Goal: Complete application form

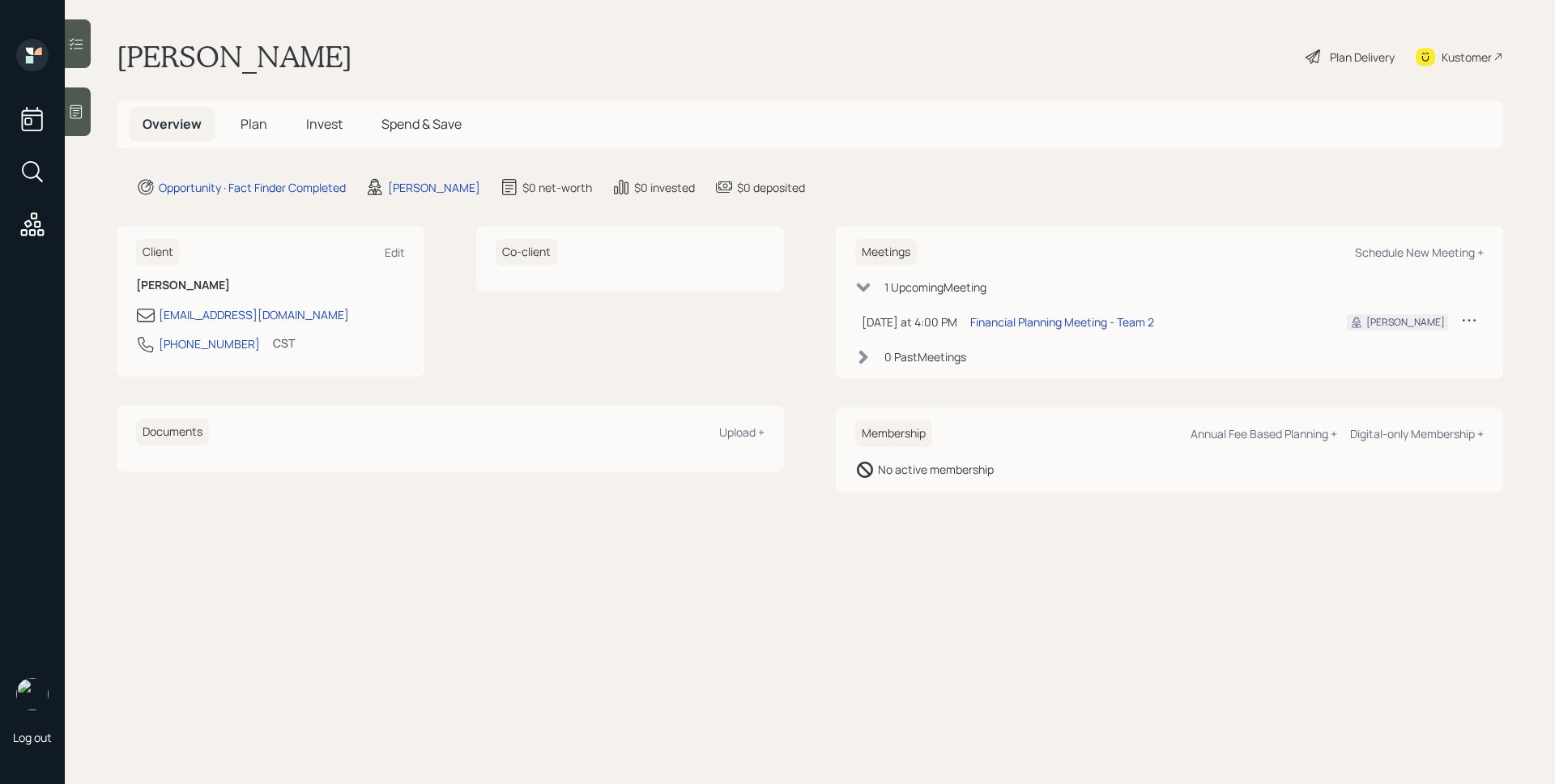
click at [71, 97] on div at bounding box center [78, 111] width 26 height 48
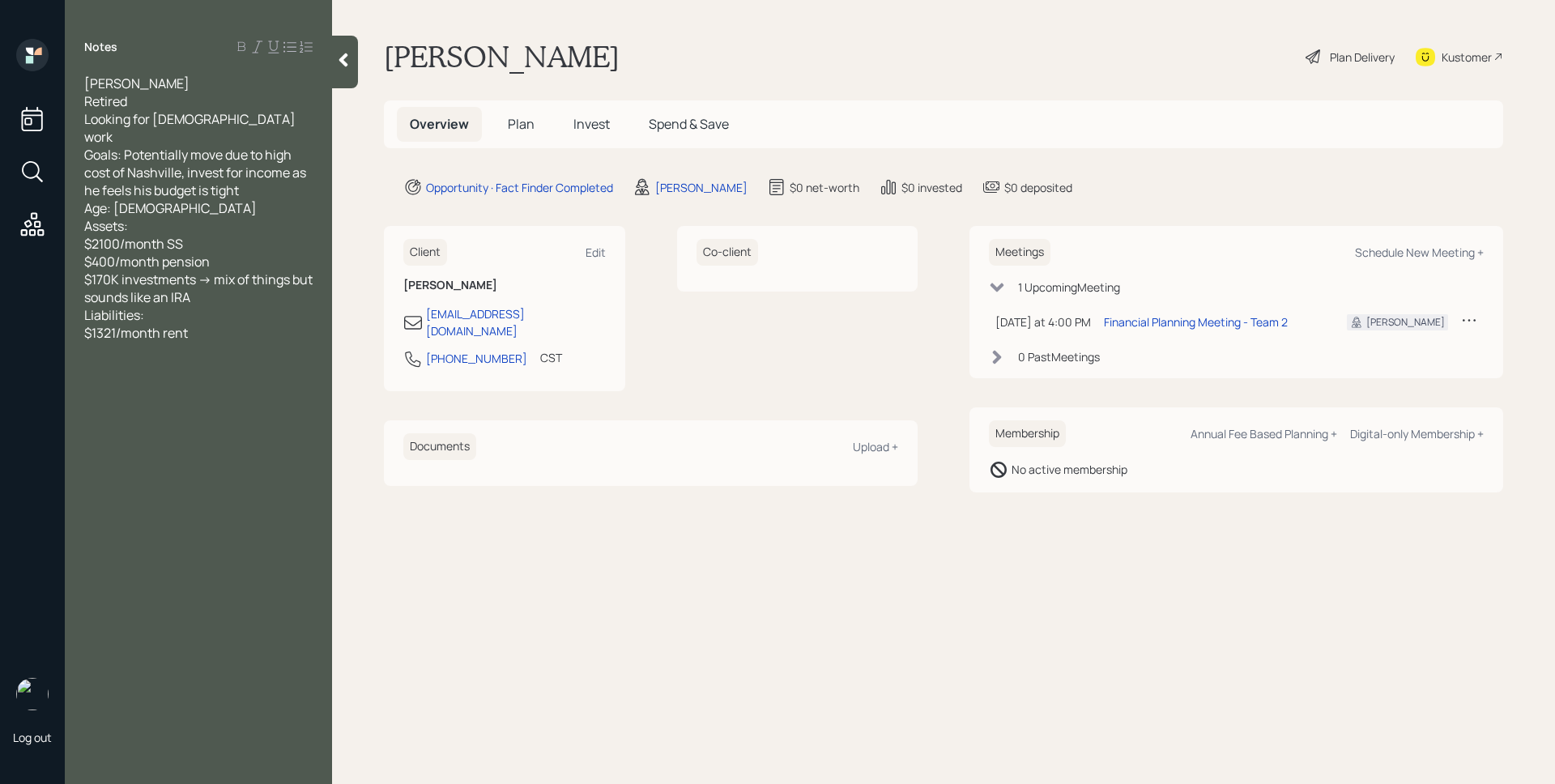
click at [520, 132] on span "Plan" at bounding box center [521, 124] width 27 height 18
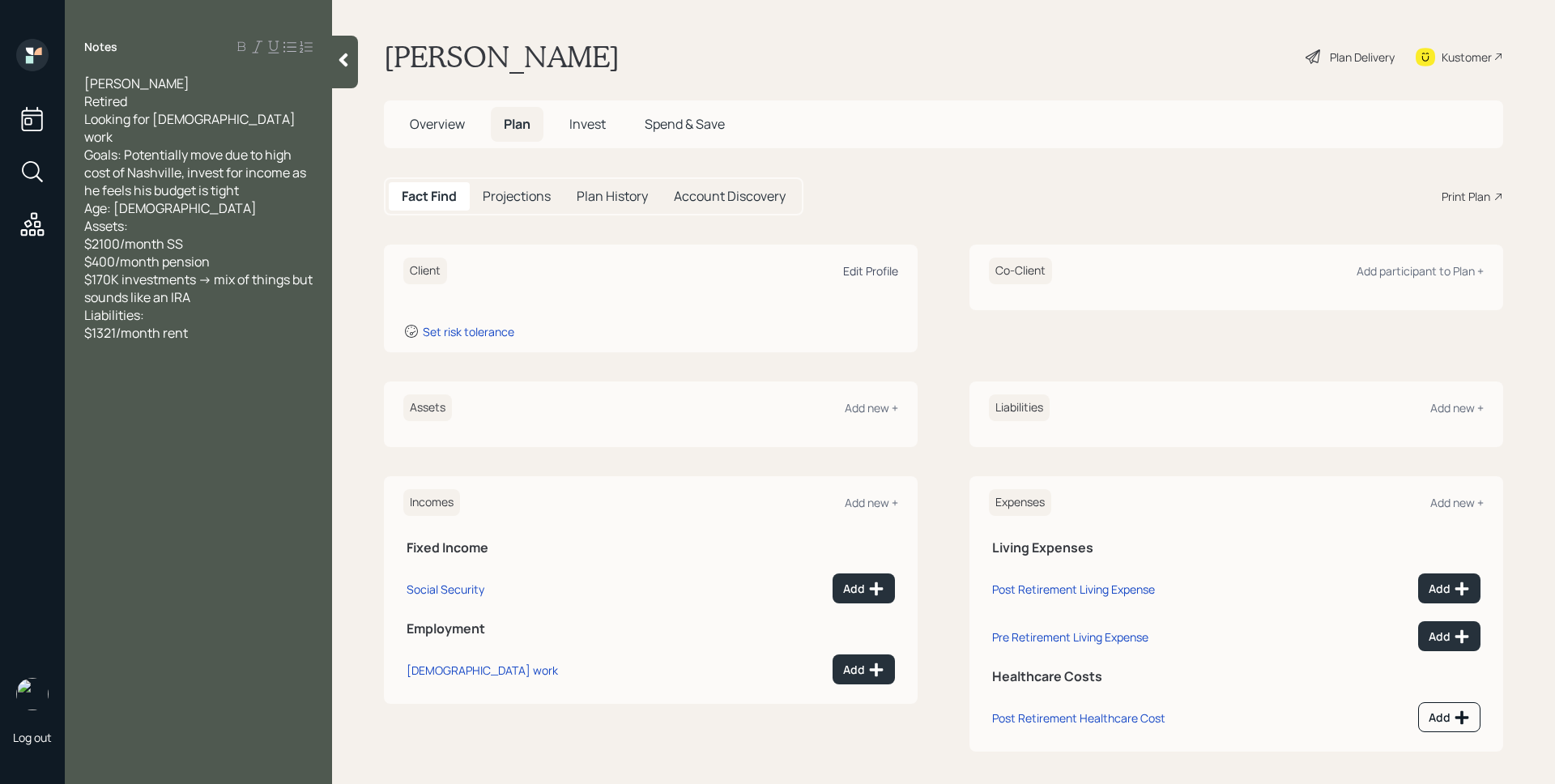
click at [875, 277] on div "Edit Profile" at bounding box center [871, 271] width 55 height 16
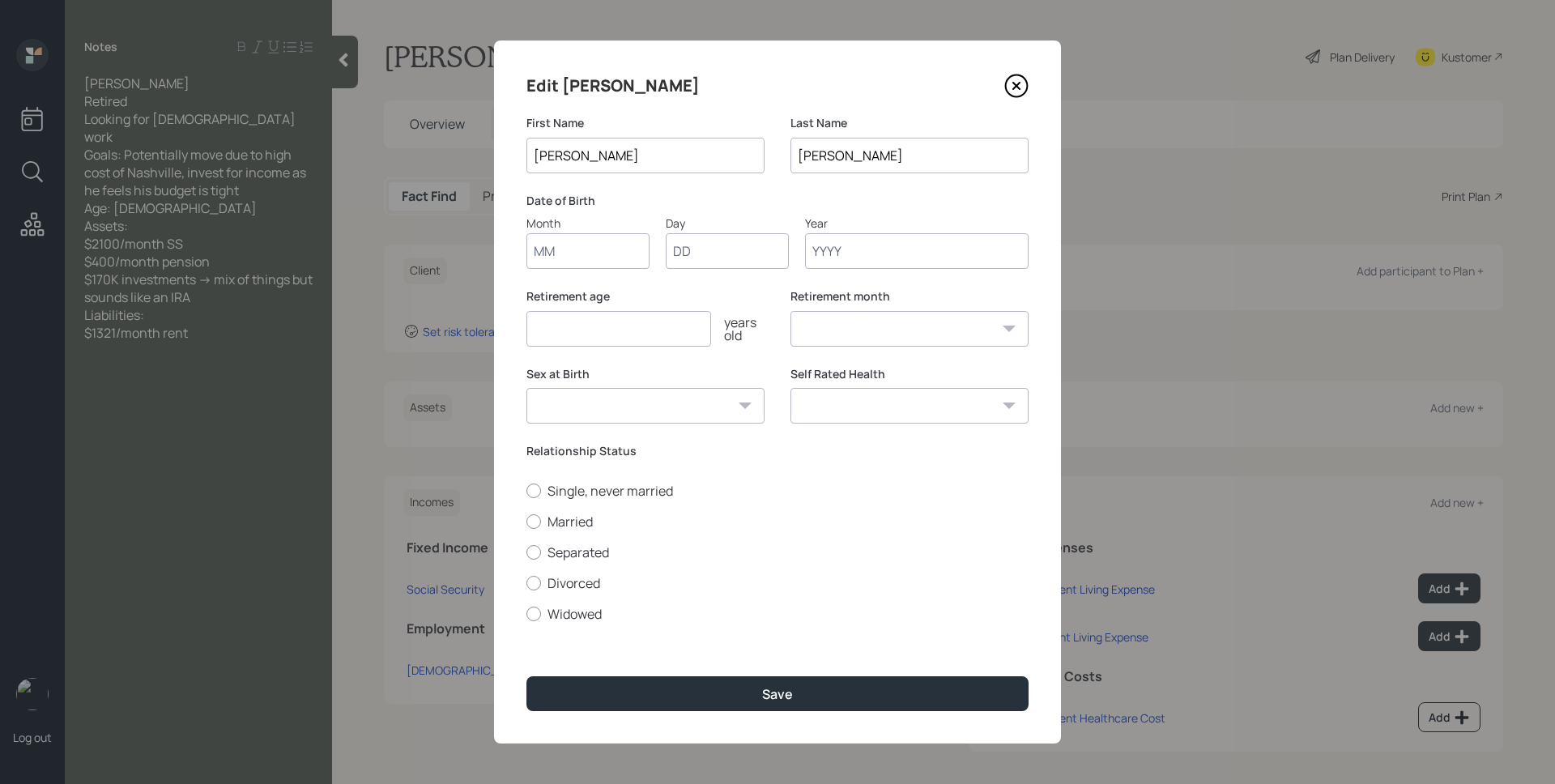
click at [595, 234] on input "Month" at bounding box center [588, 251] width 123 height 35
type input "01"
type input "1958"
select select "1"
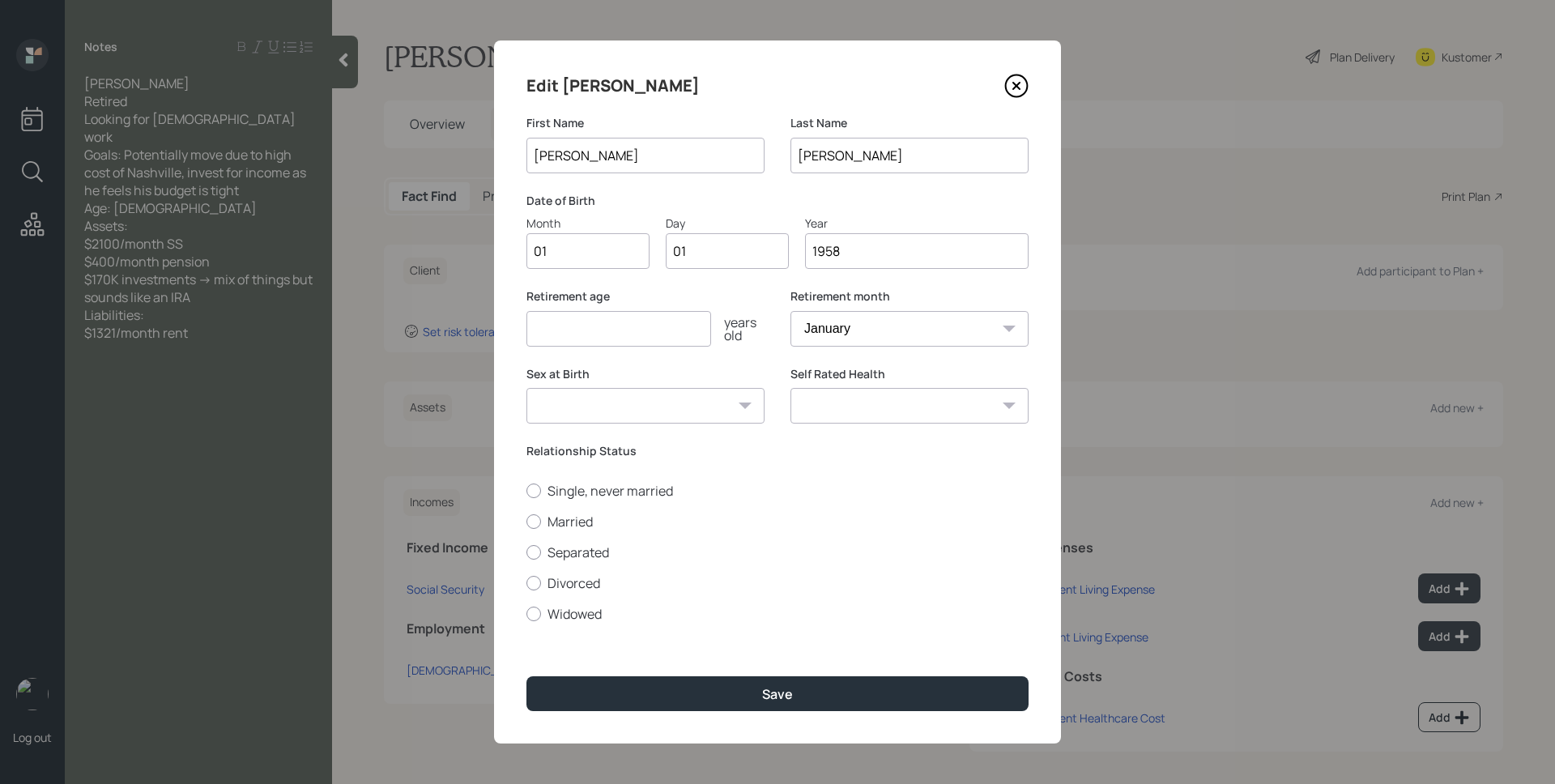
type input "1958"
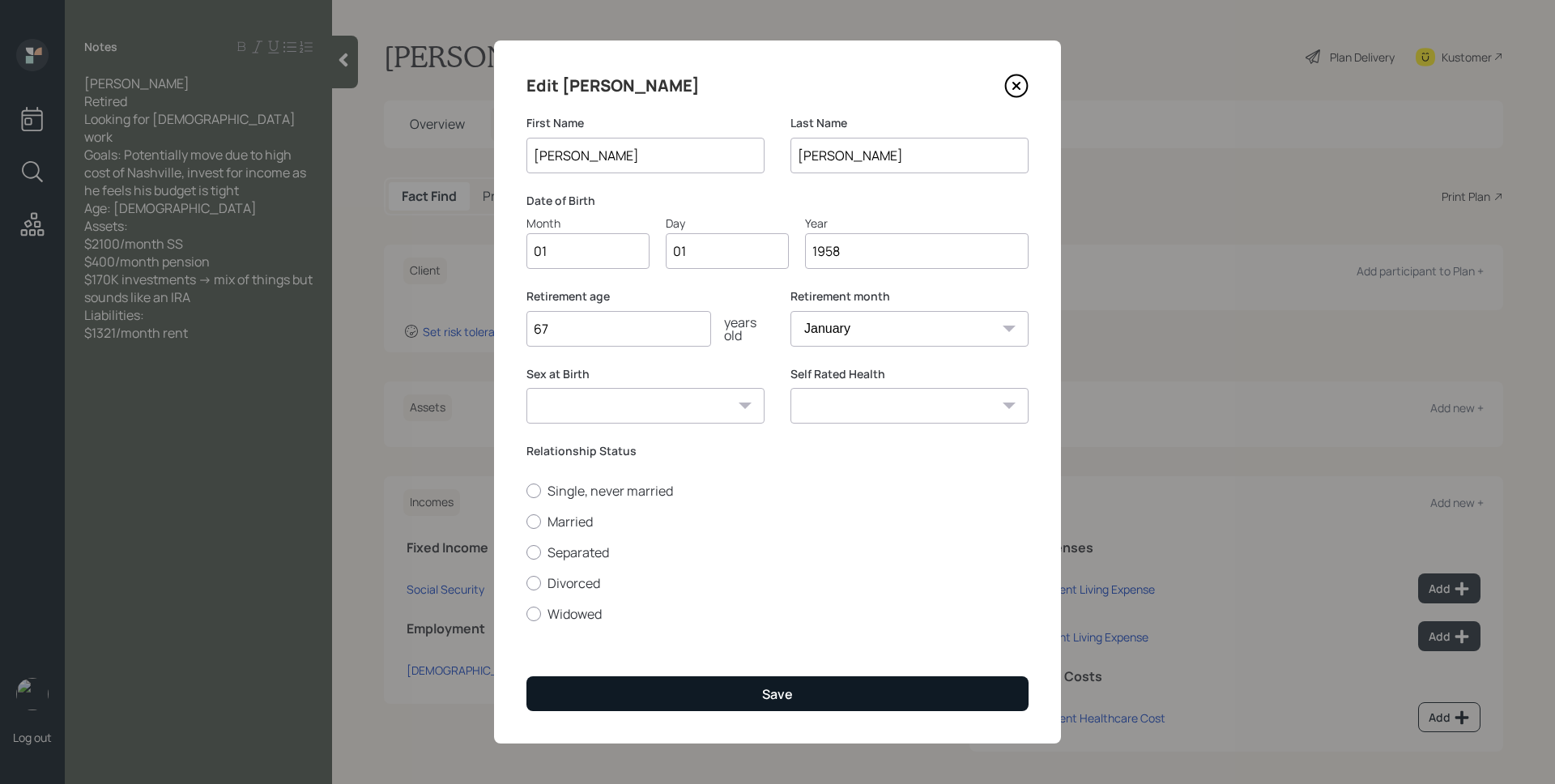
type input "67"
click at [836, 701] on button "Save" at bounding box center [778, 693] width 502 height 34
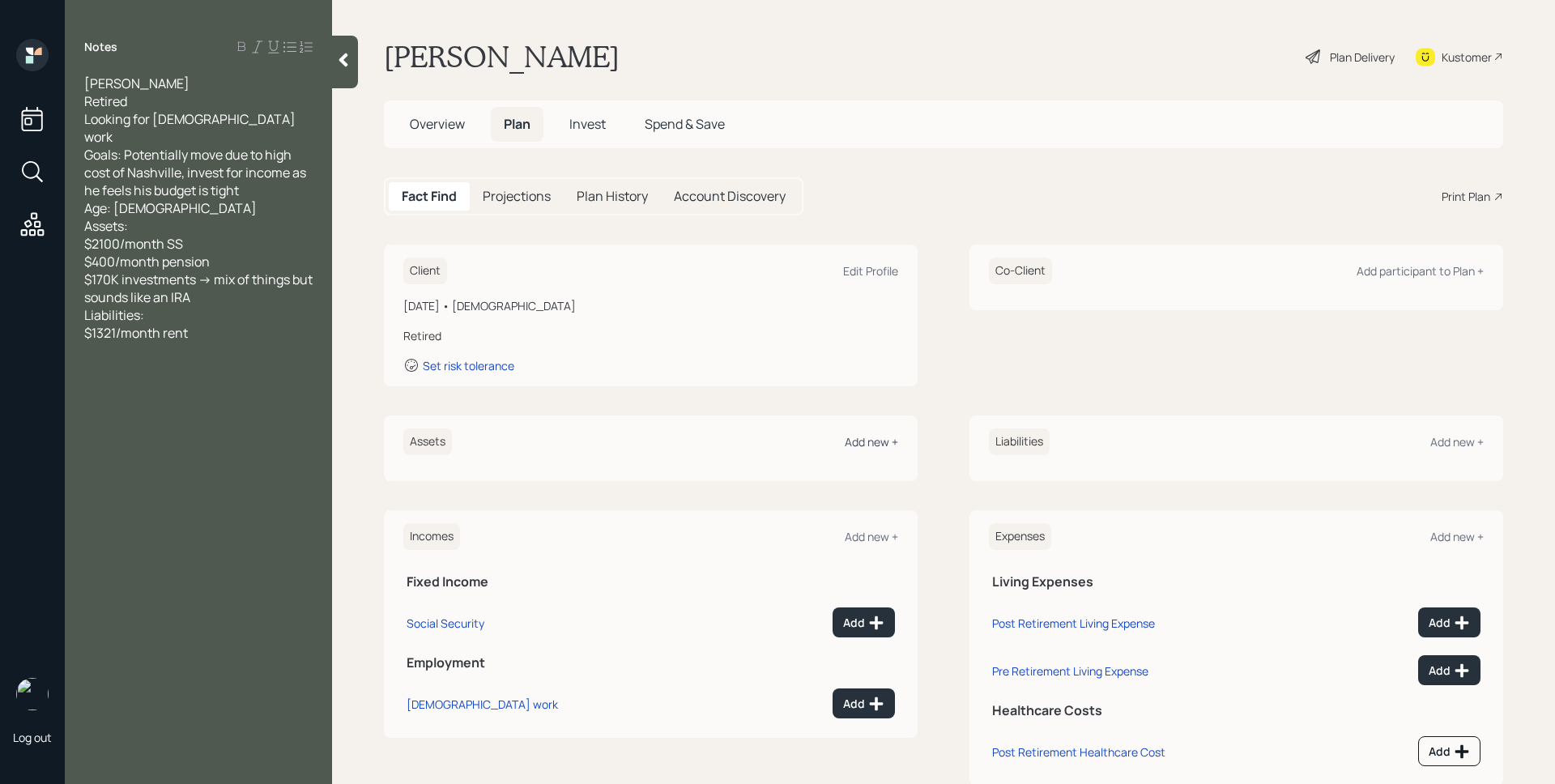
click at [881, 442] on div "Add new +" at bounding box center [871, 442] width 53 height 16
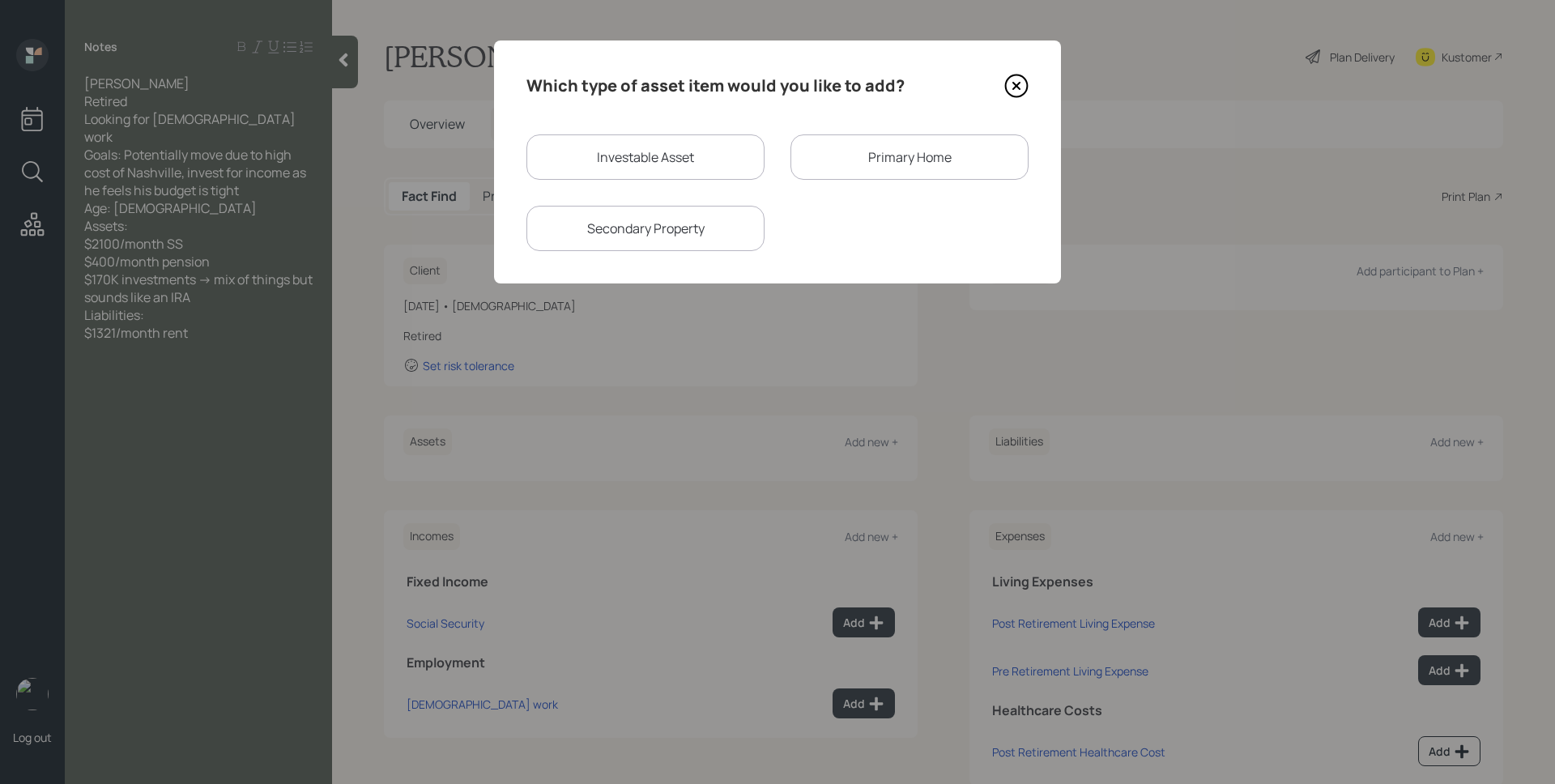
click at [1009, 85] on icon at bounding box center [1016, 86] width 25 height 25
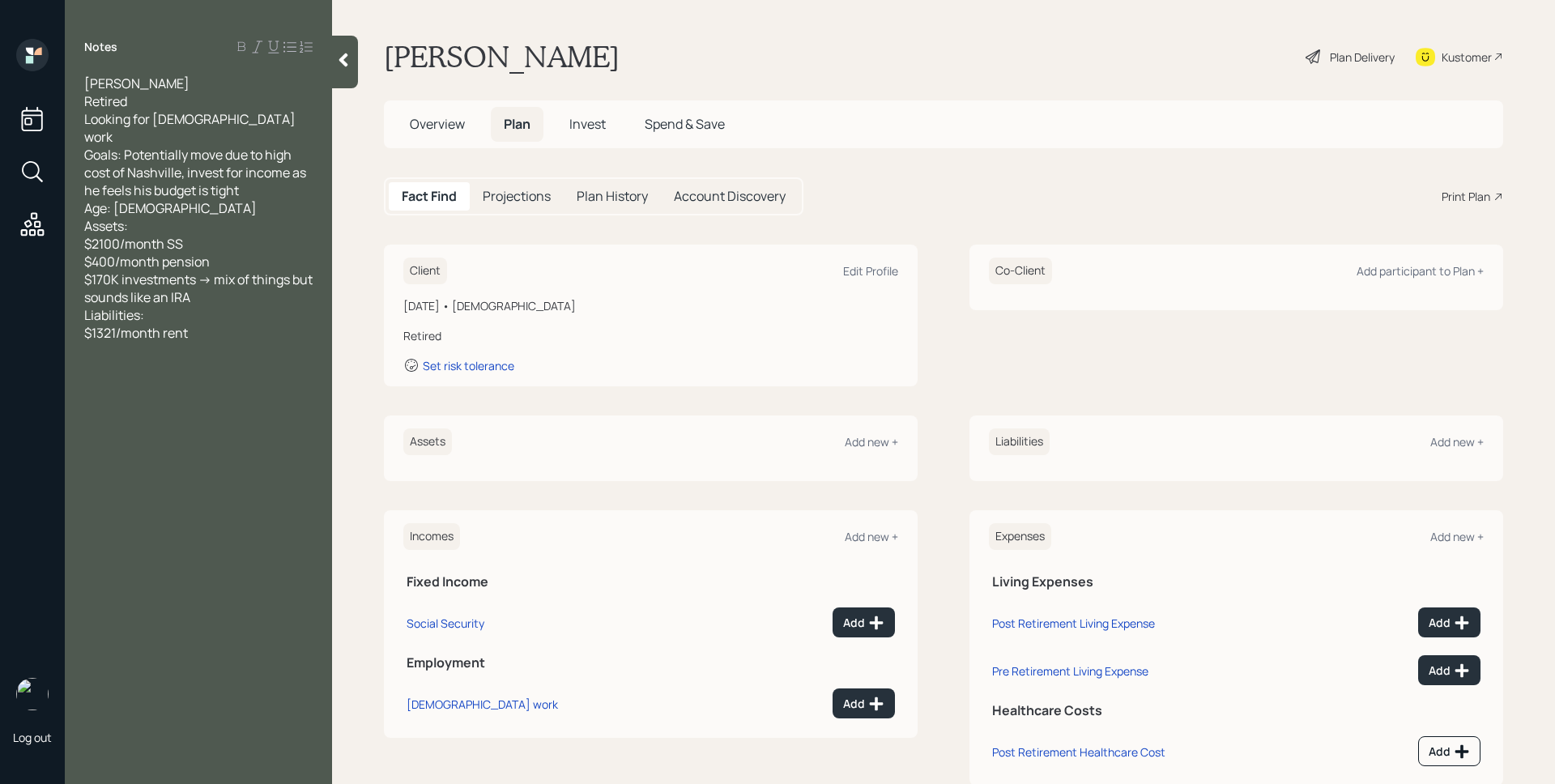
click at [877, 431] on div "Assets Add new +" at bounding box center [651, 441] width 495 height 27
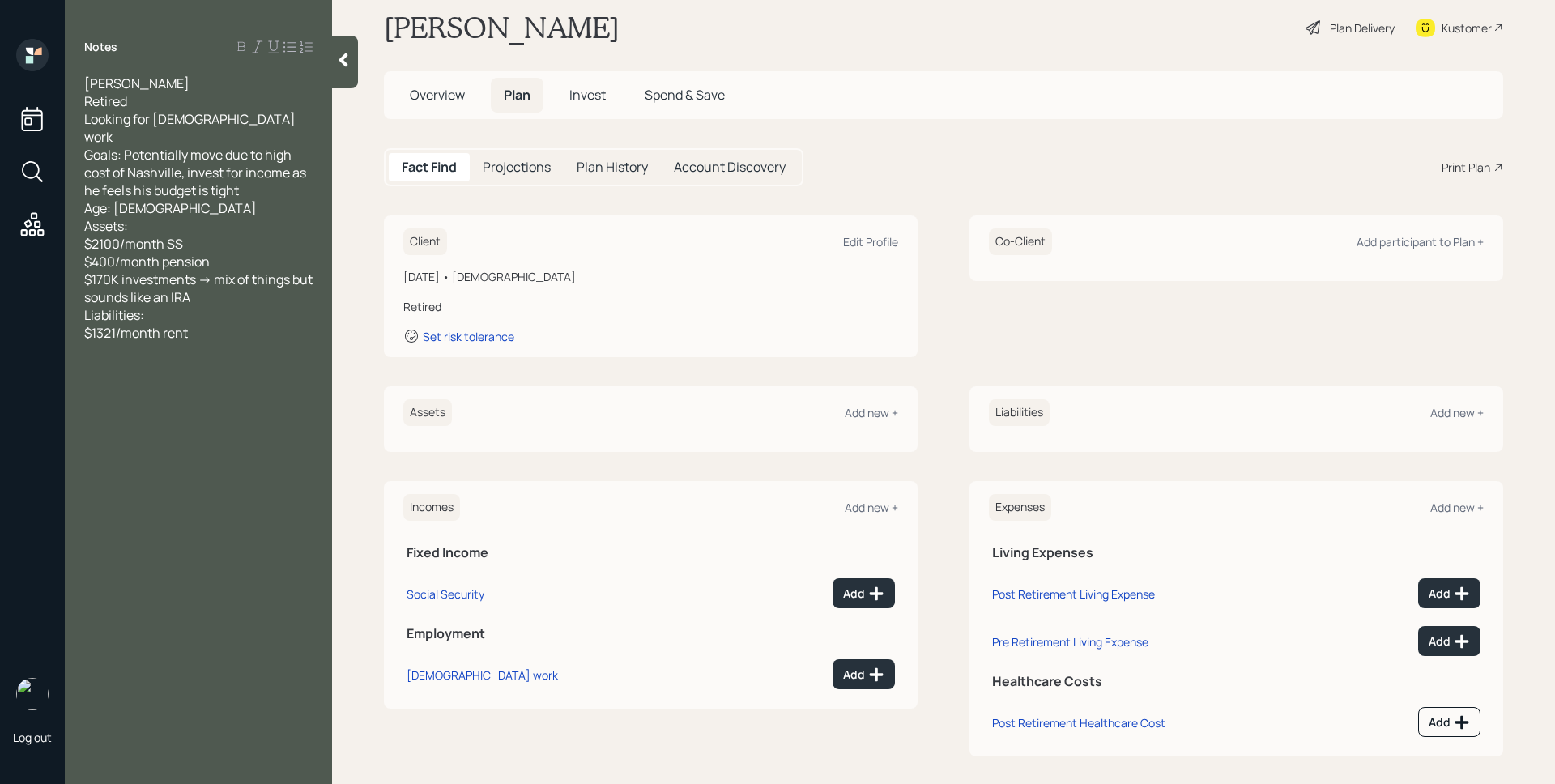
scroll to position [40, 0]
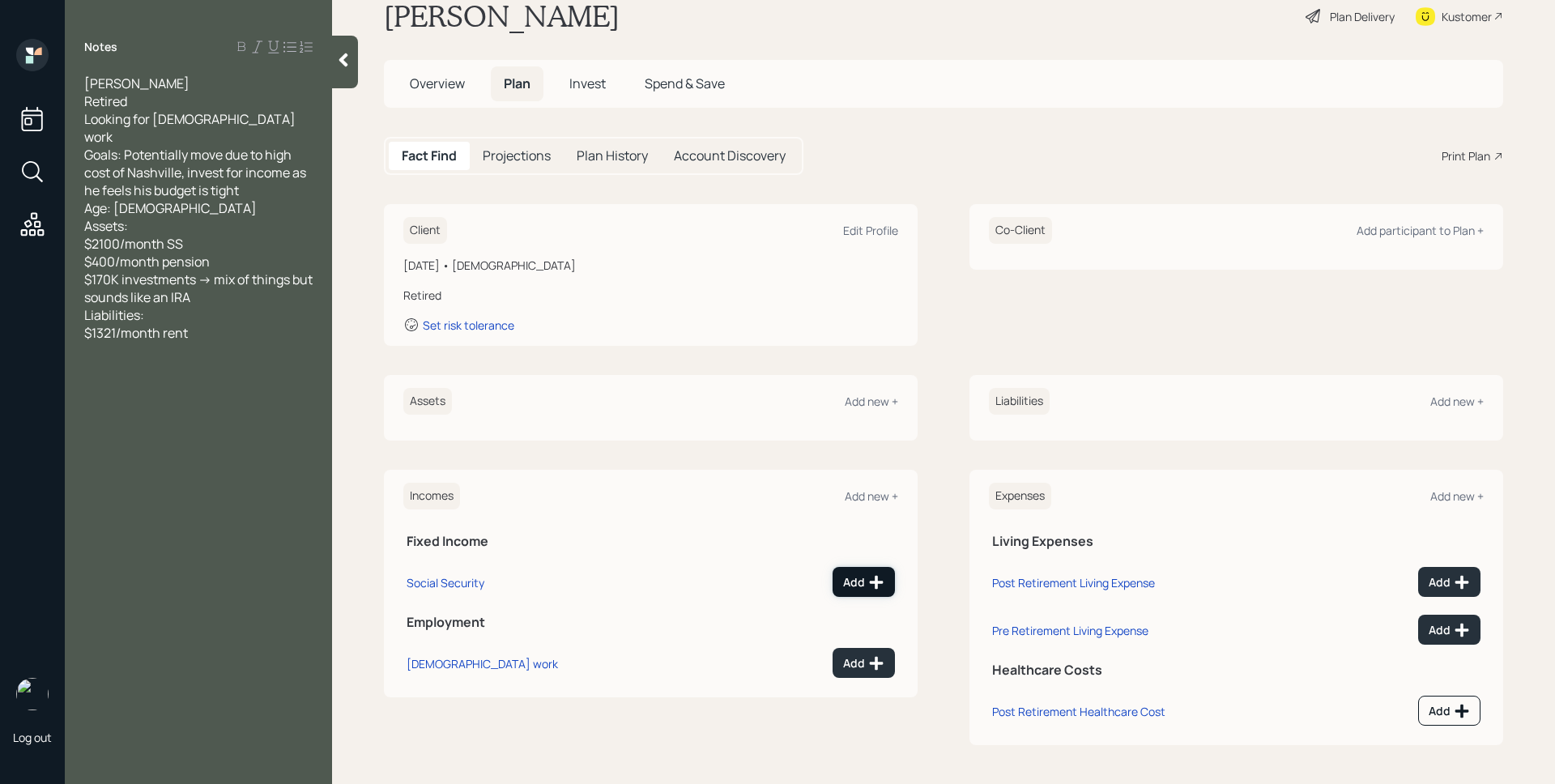
click at [870, 583] on icon at bounding box center [877, 581] width 14 height 14
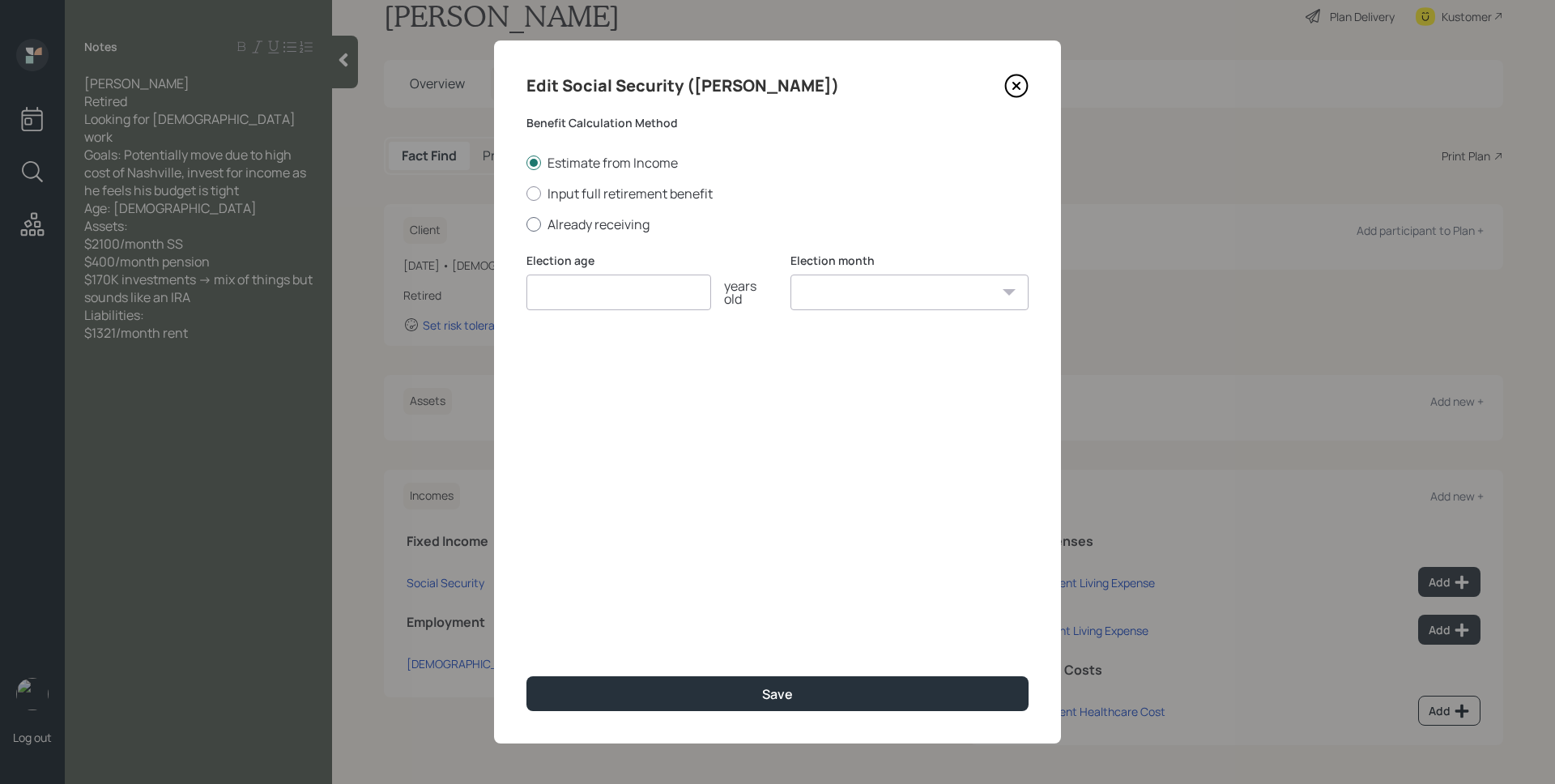
click at [614, 222] on label "Already receiving" at bounding box center [778, 224] width 502 height 18
click at [527, 223] on input "Already receiving" at bounding box center [526, 223] width 1 height 1
radio input "true"
click at [621, 282] on input "number" at bounding box center [619, 292] width 185 height 35
type input "67"
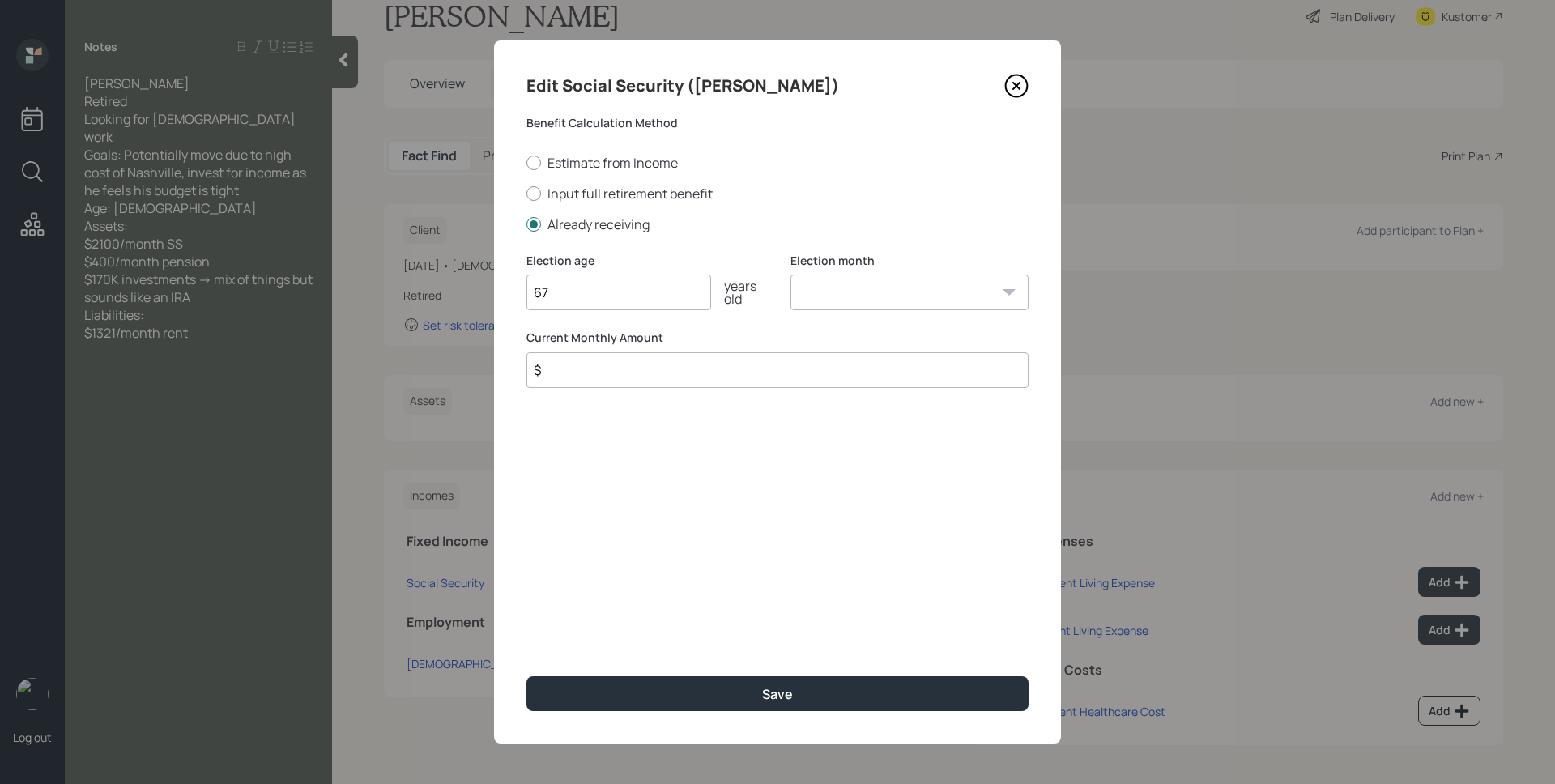
select select "1"
click at [790, 274] on select "January February March April May June July August September October November De…" at bounding box center [909, 292] width 238 height 35
type input "$ 2,100"
click at [527, 676] on button "Save" at bounding box center [778, 693] width 502 height 34
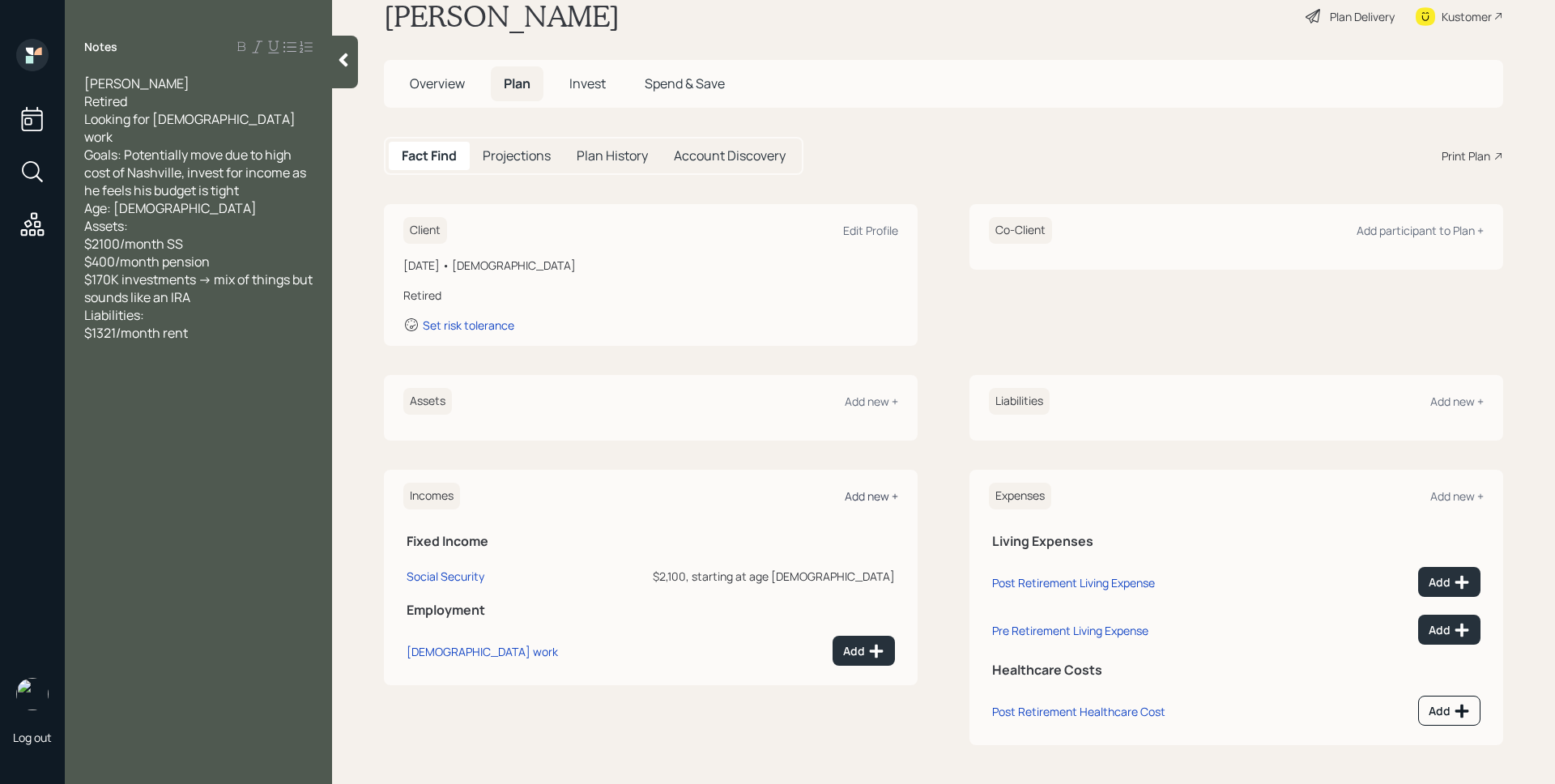
click at [860, 492] on div "Add new +" at bounding box center [871, 496] width 53 height 16
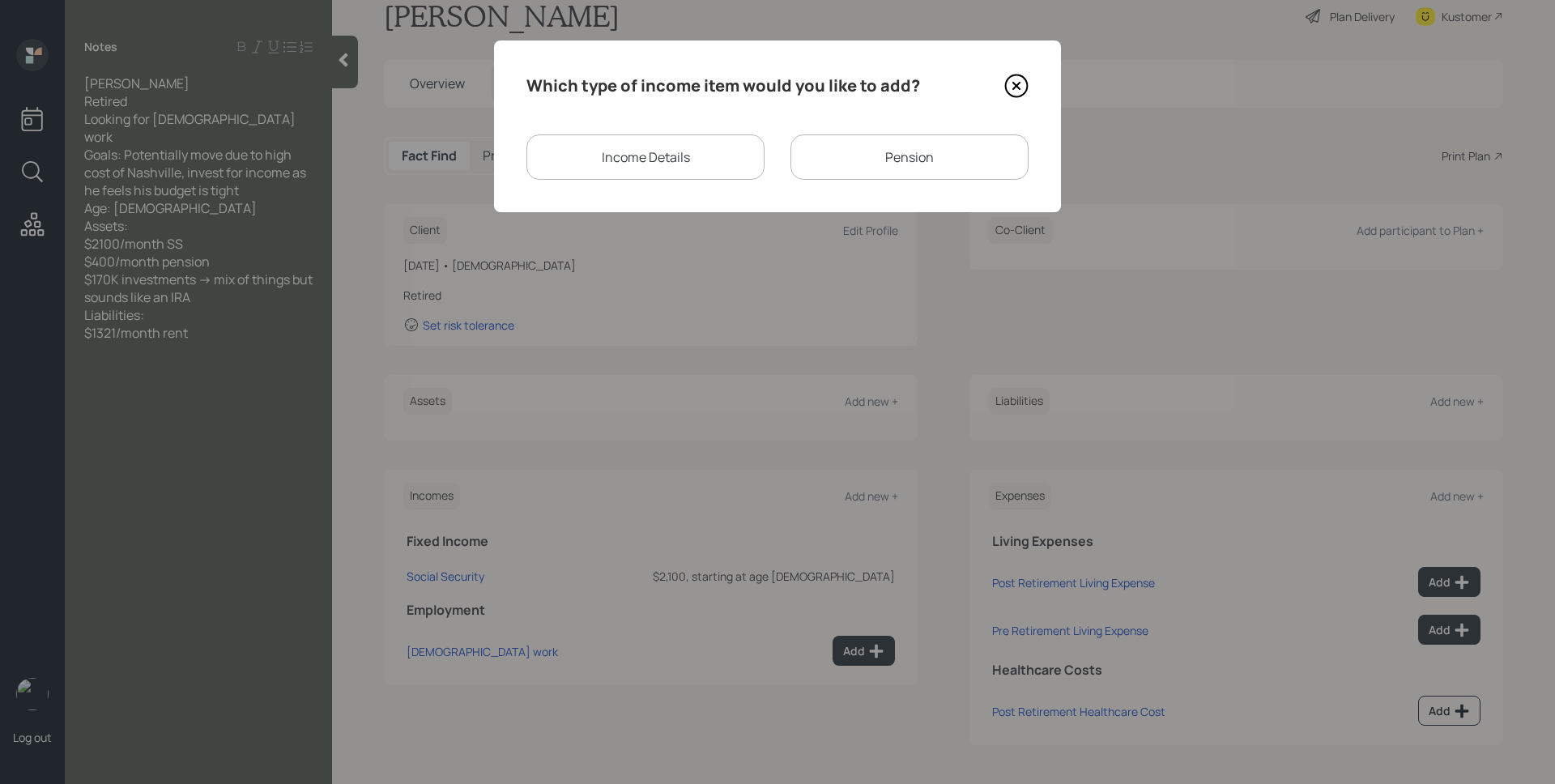
click at [903, 153] on div "Pension" at bounding box center [909, 157] width 238 height 45
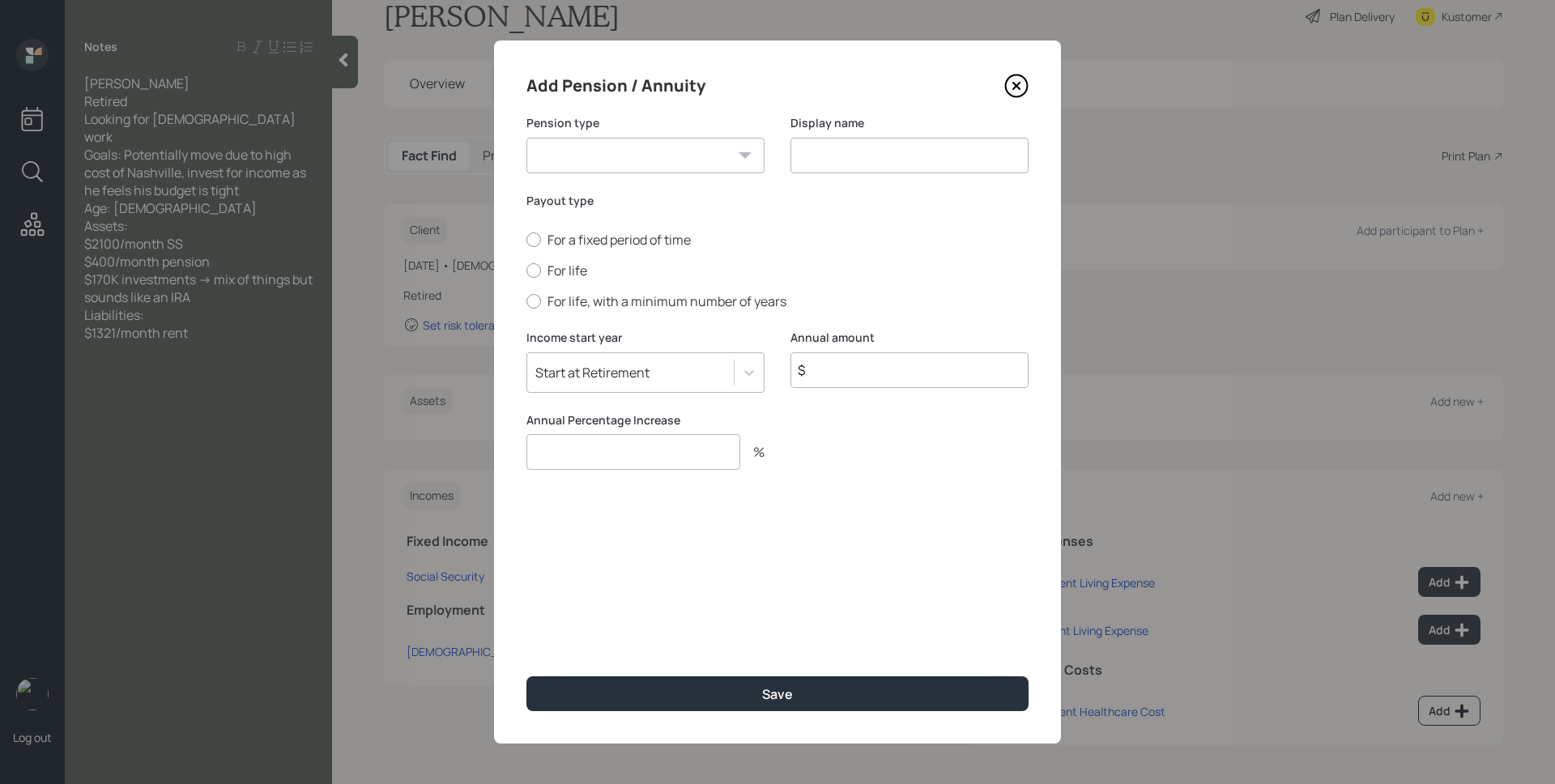
click at [663, 147] on select "Pension Annuity" at bounding box center [646, 155] width 238 height 35
select select "pension"
click at [527, 138] on select "Pension Annuity" at bounding box center [646, 155] width 238 height 35
click at [872, 153] on input at bounding box center [909, 155] width 238 height 35
type input "Pension"
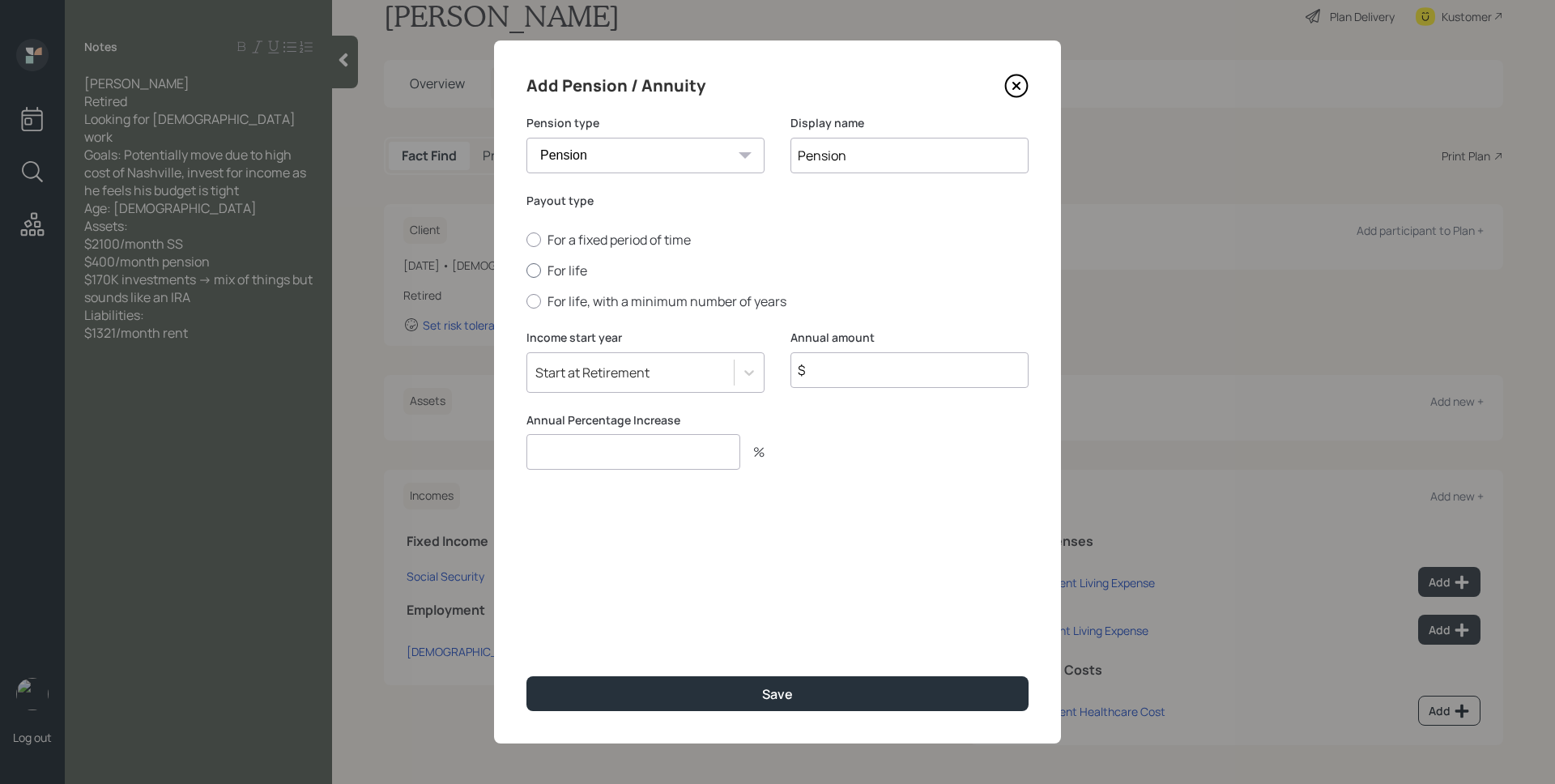
click at [556, 272] on label "For life" at bounding box center [778, 271] width 502 height 18
click at [527, 271] on input "For life" at bounding box center [526, 271] width 1 height 1
radio input "true"
click at [862, 368] on input "$" at bounding box center [909, 370] width 238 height 35
type input "$ 4,800"
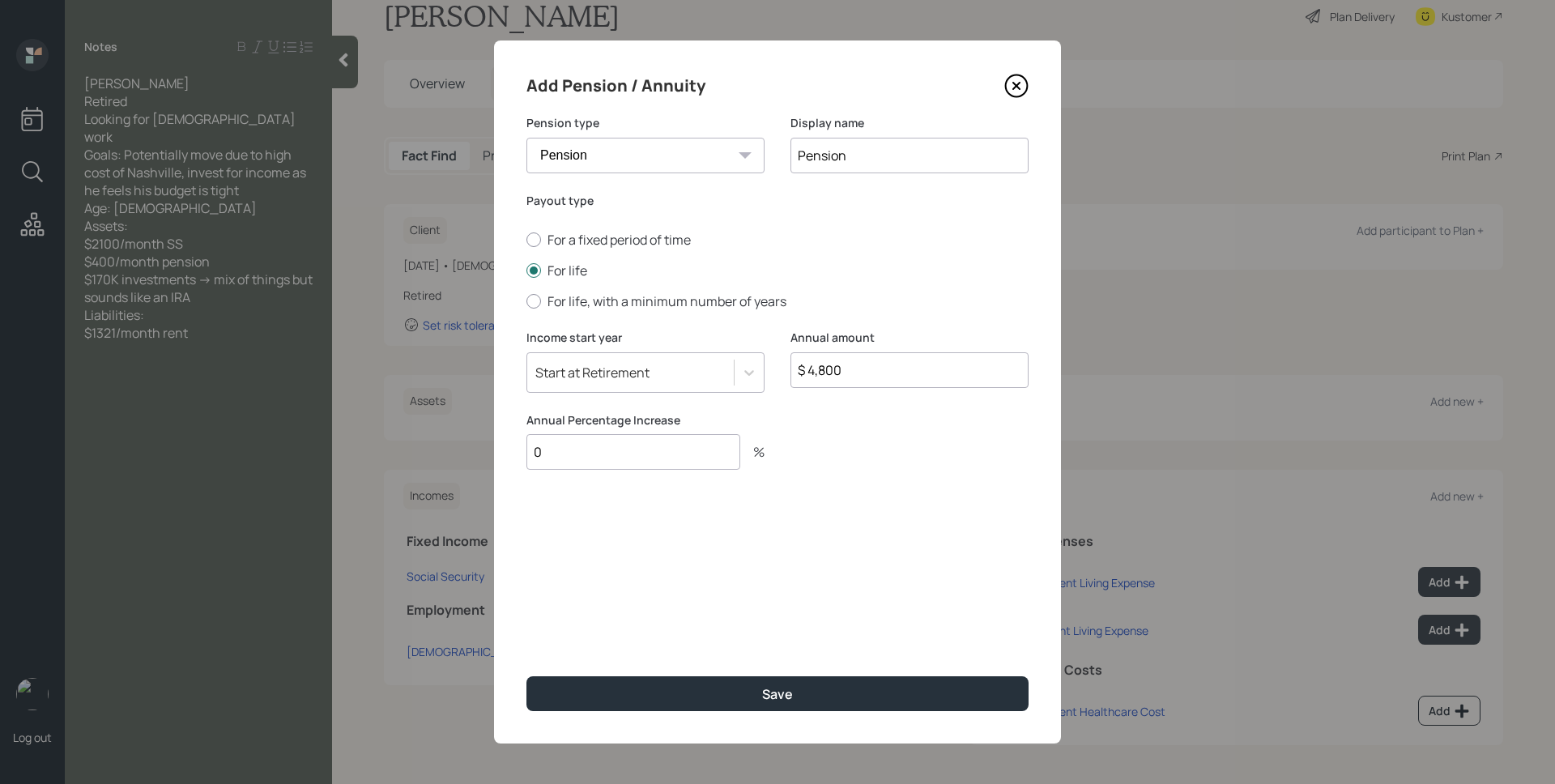
type input "0"
click at [527, 676] on button "Save" at bounding box center [778, 693] width 502 height 34
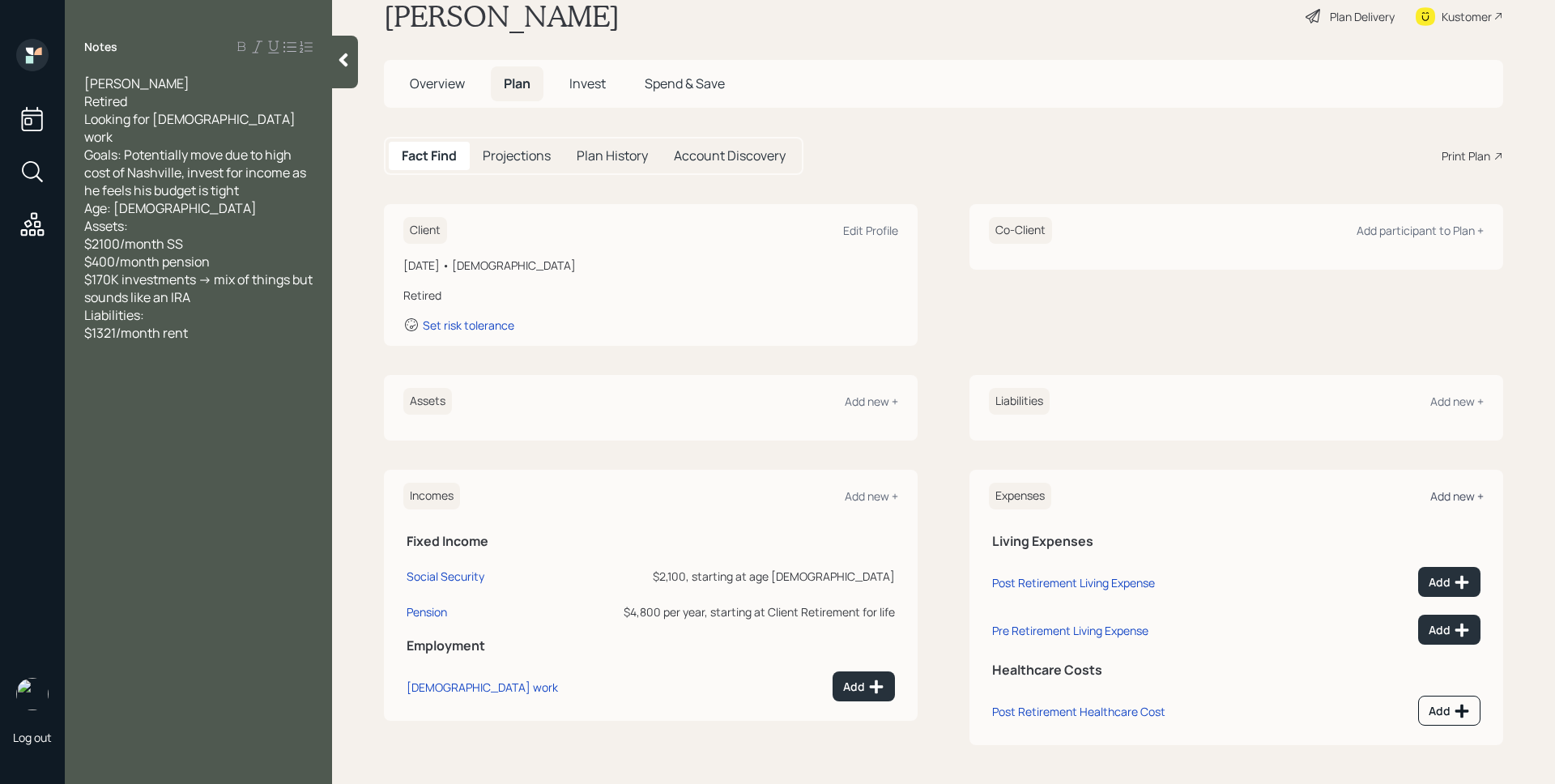
click at [1453, 491] on div "Add new +" at bounding box center [1457, 496] width 53 height 16
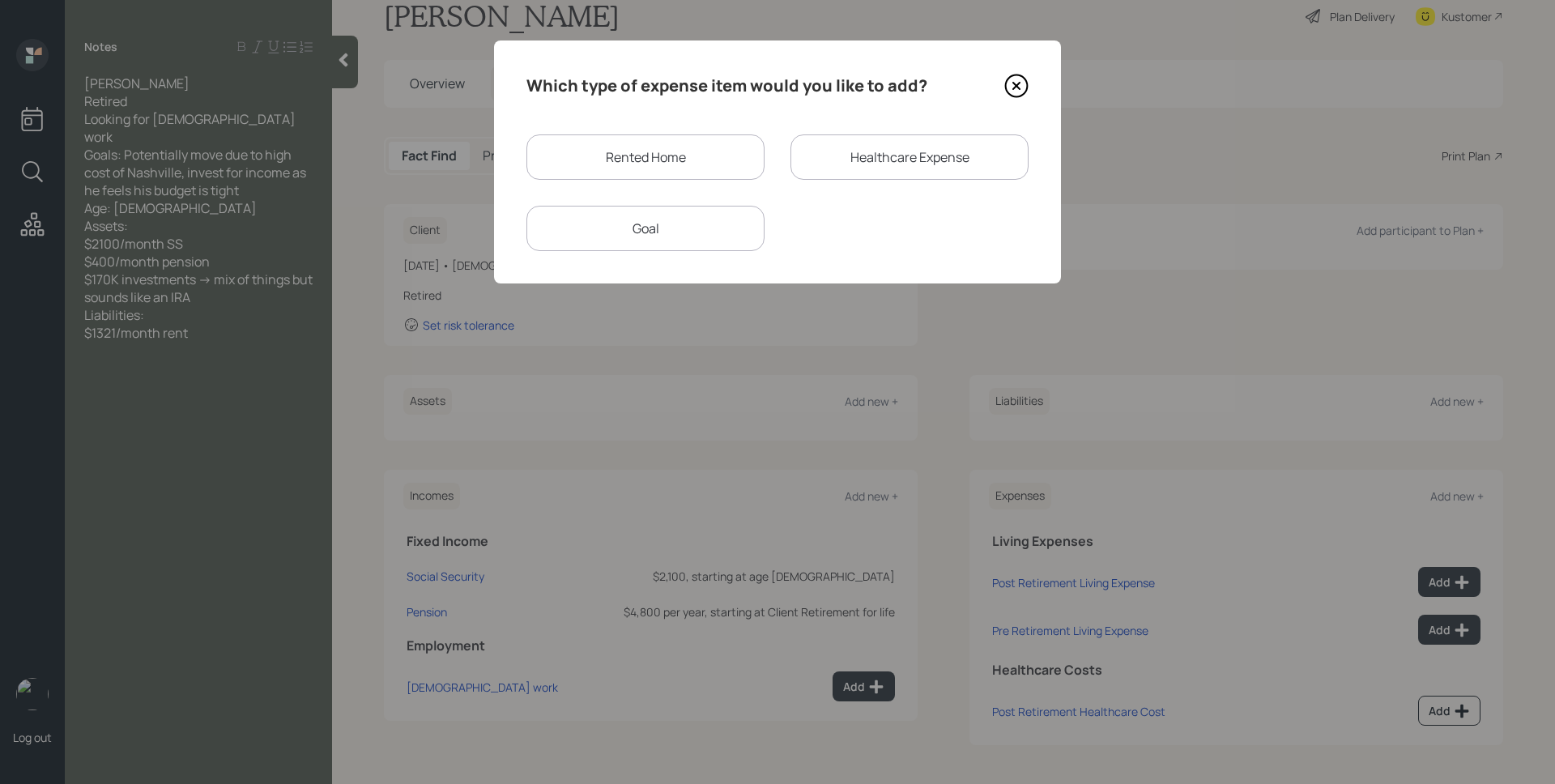
click at [688, 162] on div "Rented Home" at bounding box center [646, 157] width 238 height 45
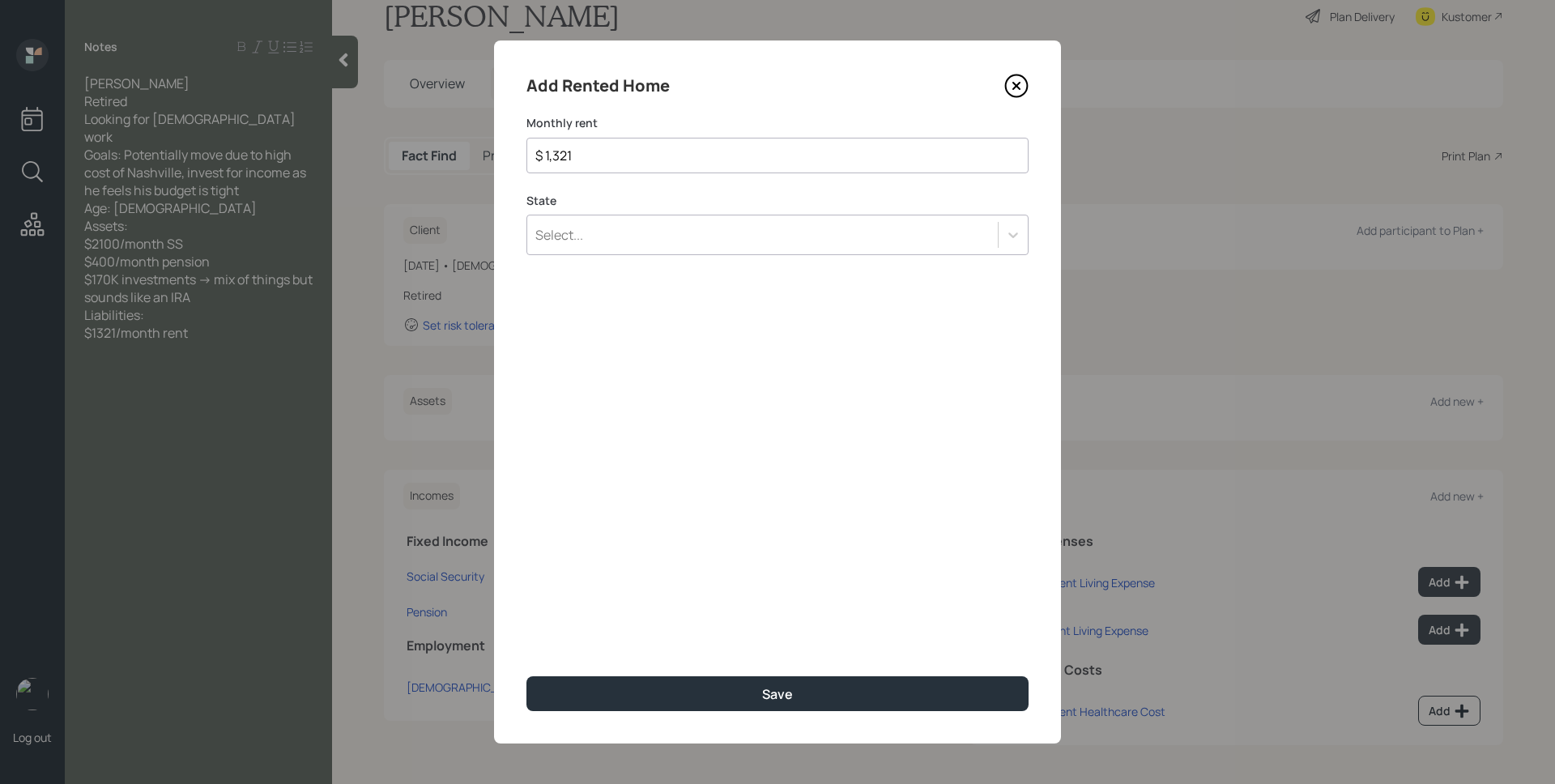
type input "$ 1,321"
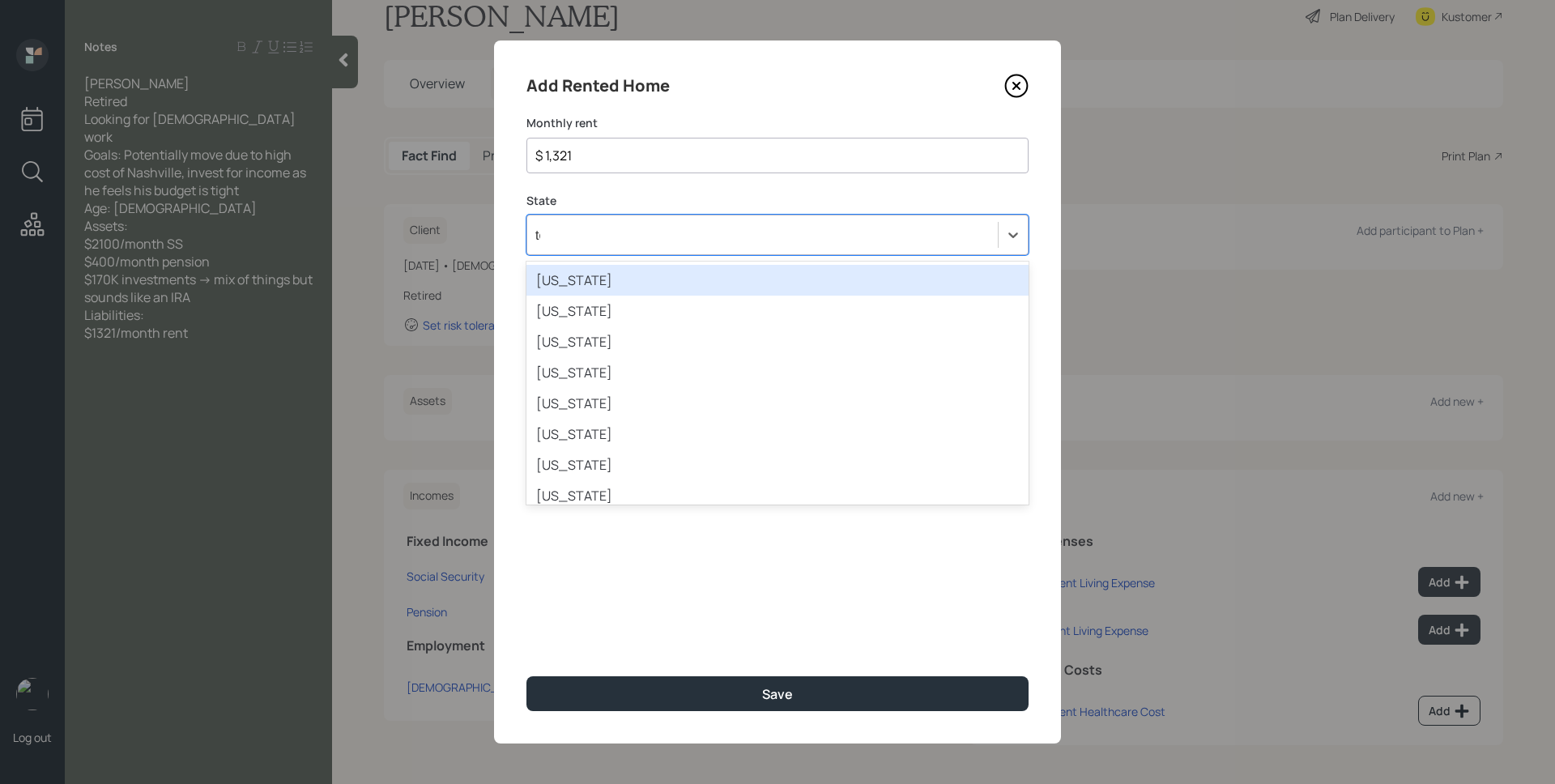
type input "ten"
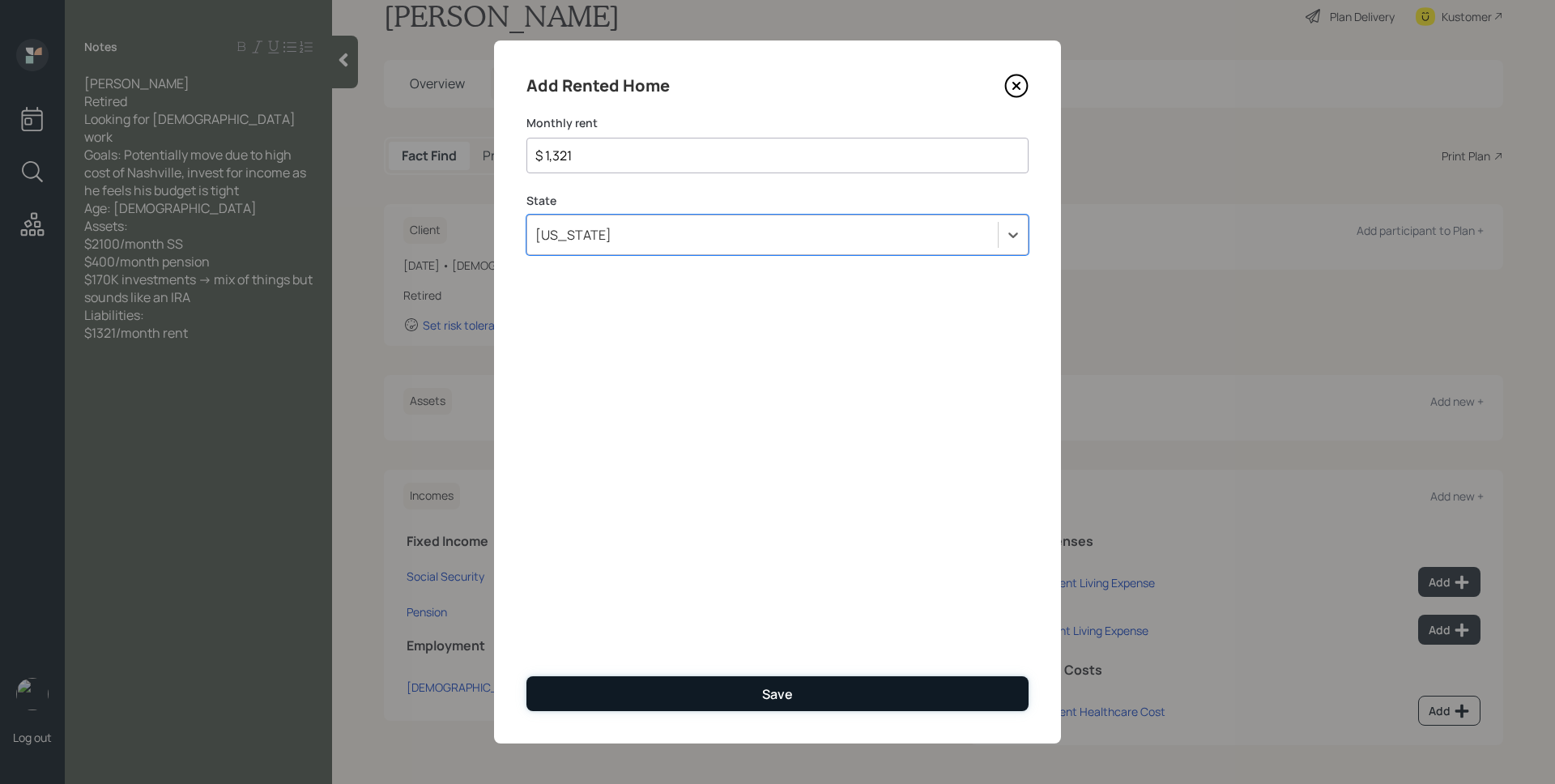
click at [810, 684] on button "Save" at bounding box center [778, 693] width 502 height 34
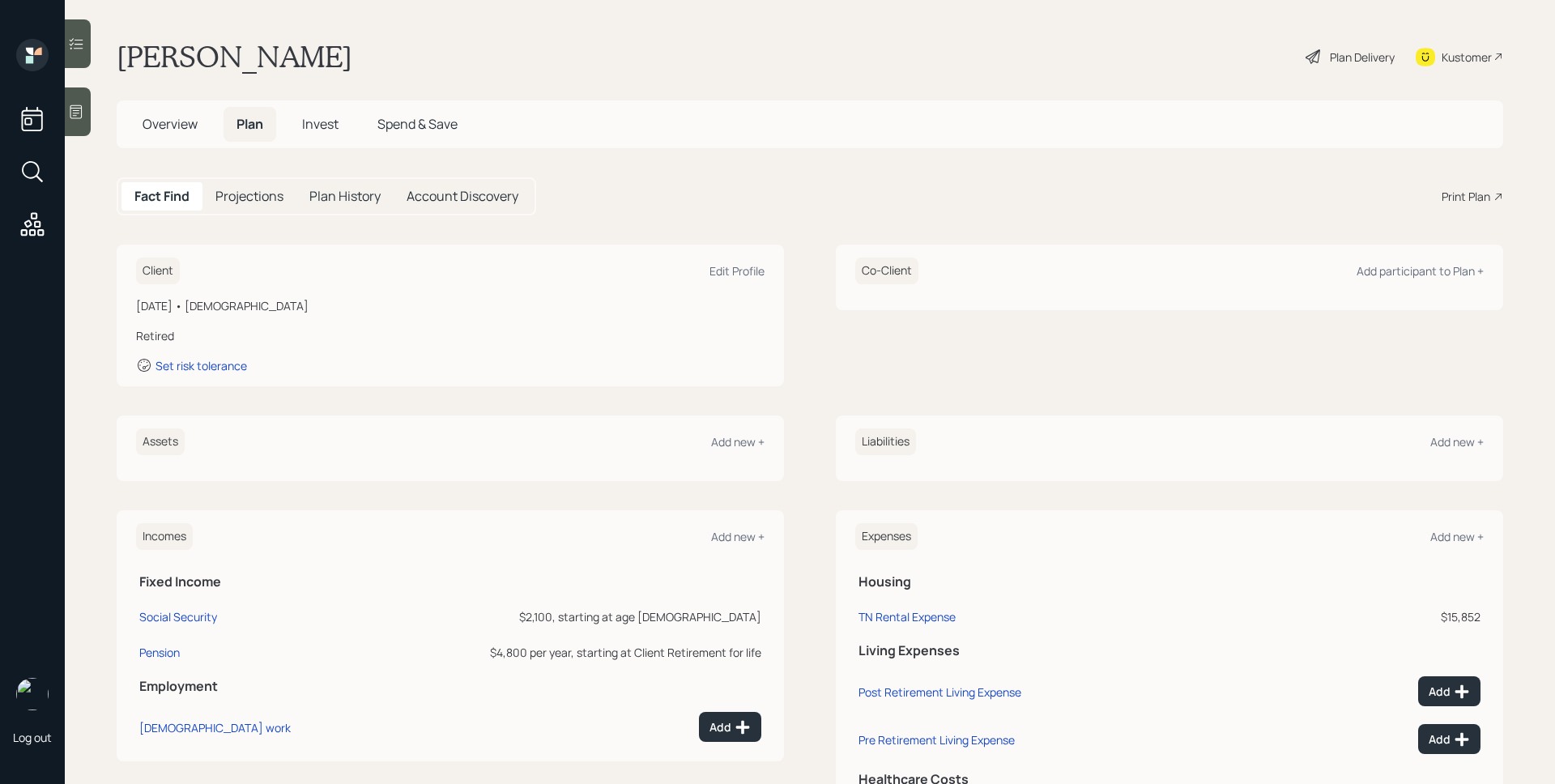
scroll to position [109, 0]
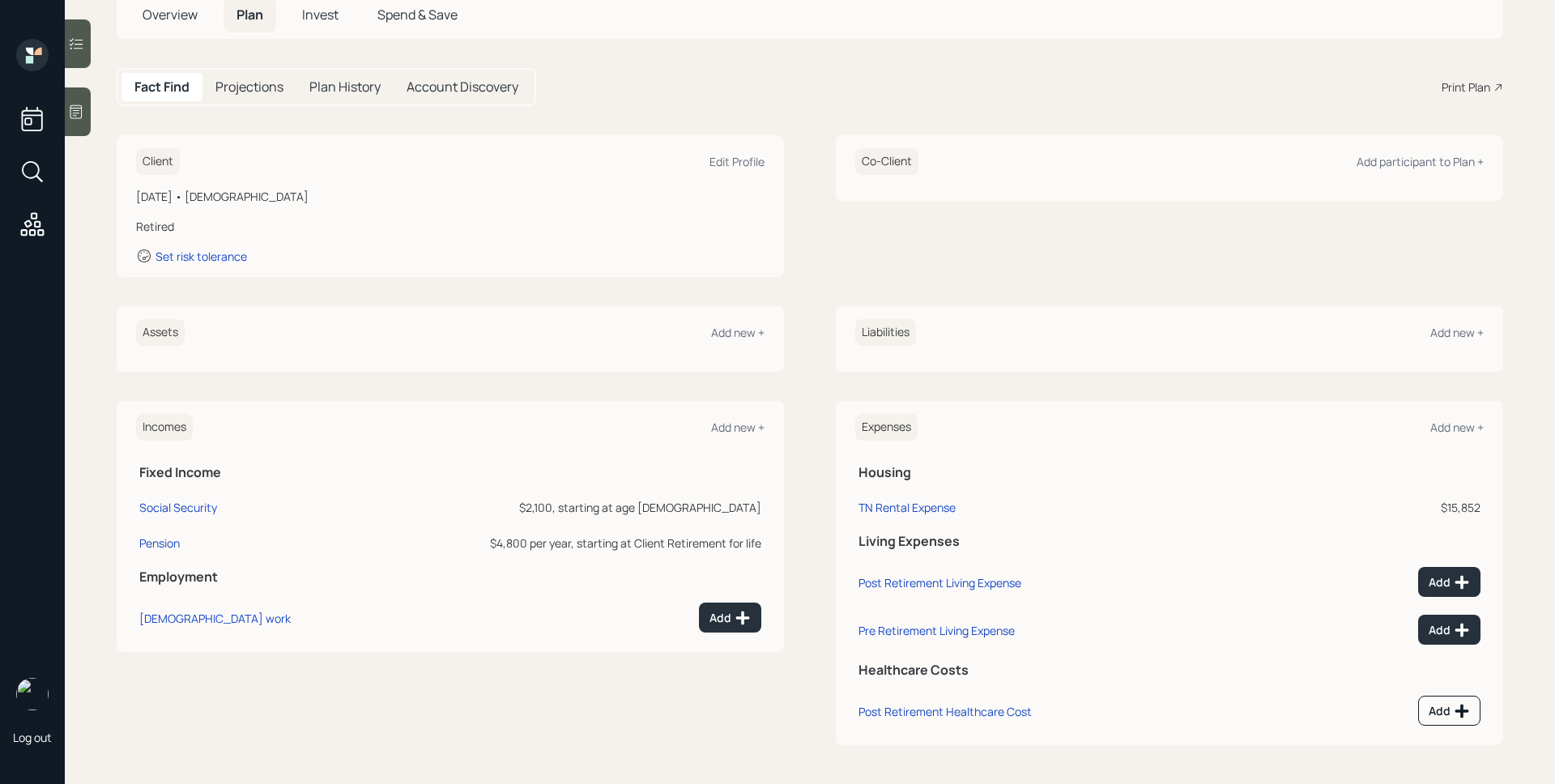
click at [71, 116] on icon at bounding box center [76, 111] width 16 height 16
